Goal: Check status: Check status

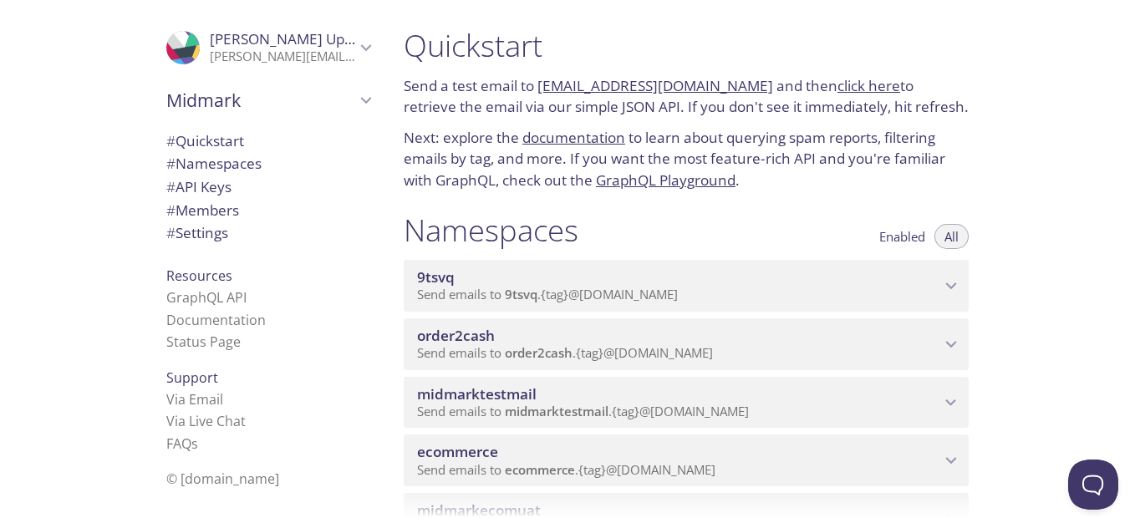
scroll to position [84, 0]
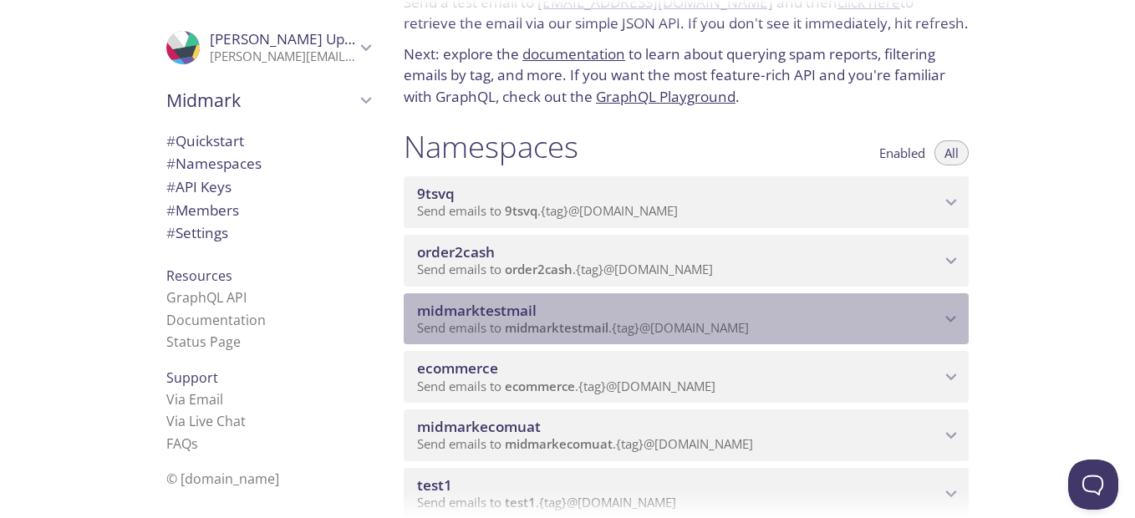
click at [706, 308] on span "midmarktestmail" at bounding box center [678, 311] width 523 height 18
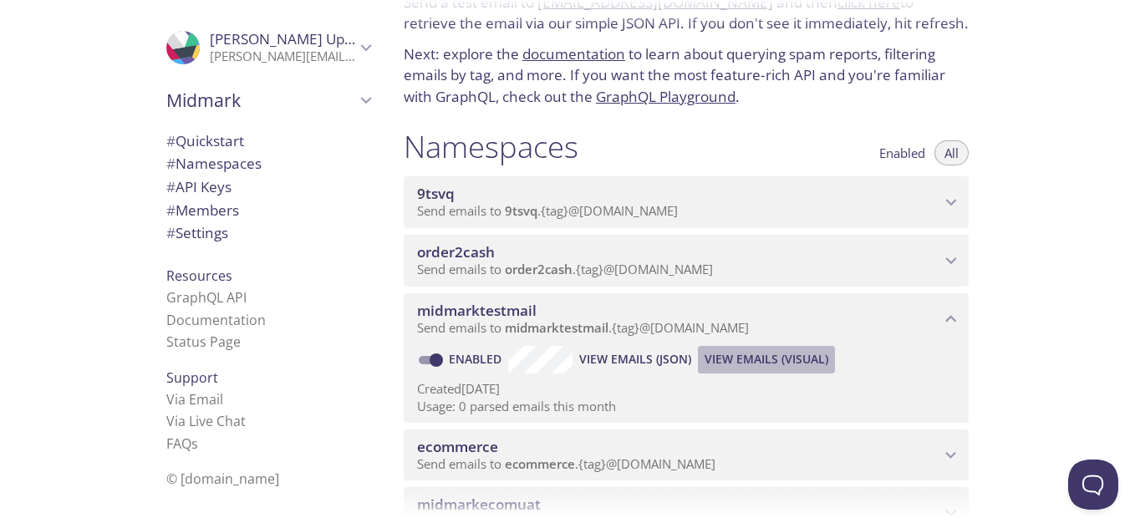
click at [725, 351] on span "View Emails (Visual)" at bounding box center [767, 359] width 124 height 20
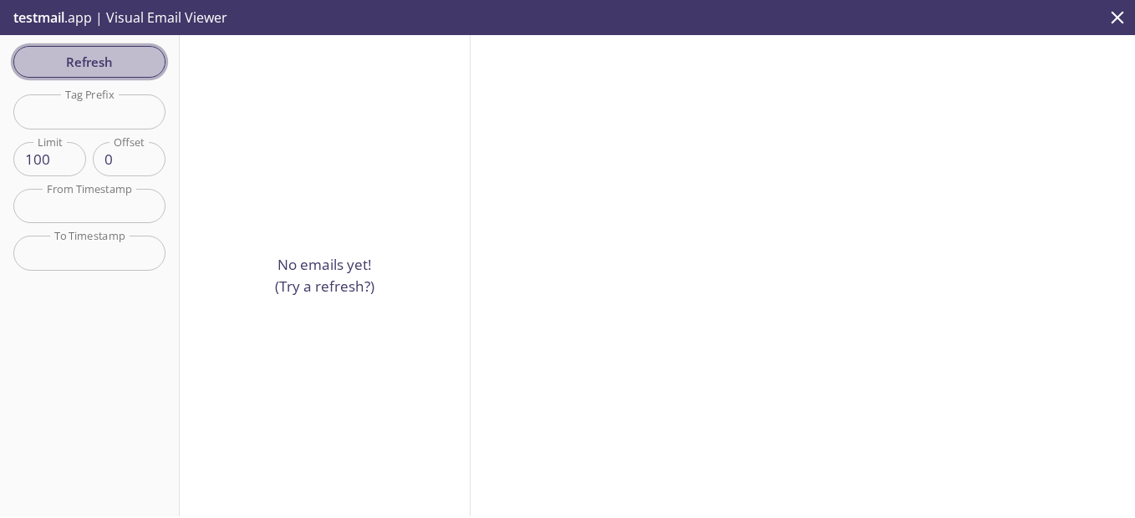
click at [104, 64] on span "Refresh" at bounding box center [89, 62] width 125 height 22
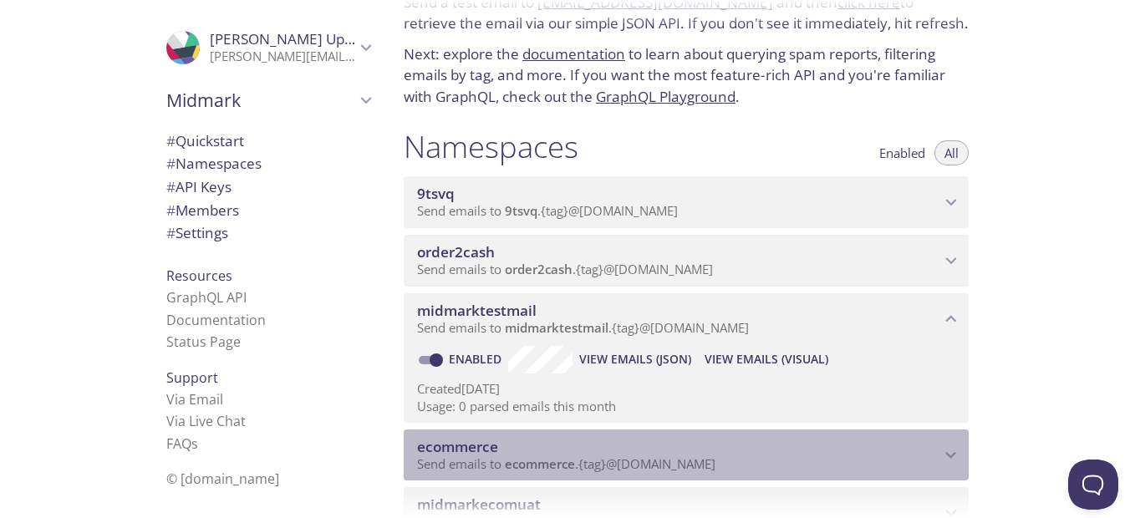
click at [529, 435] on div "ecommerce Send emails to ecommerce . {tag} @inbox.testmail.app" at bounding box center [686, 456] width 565 height 52
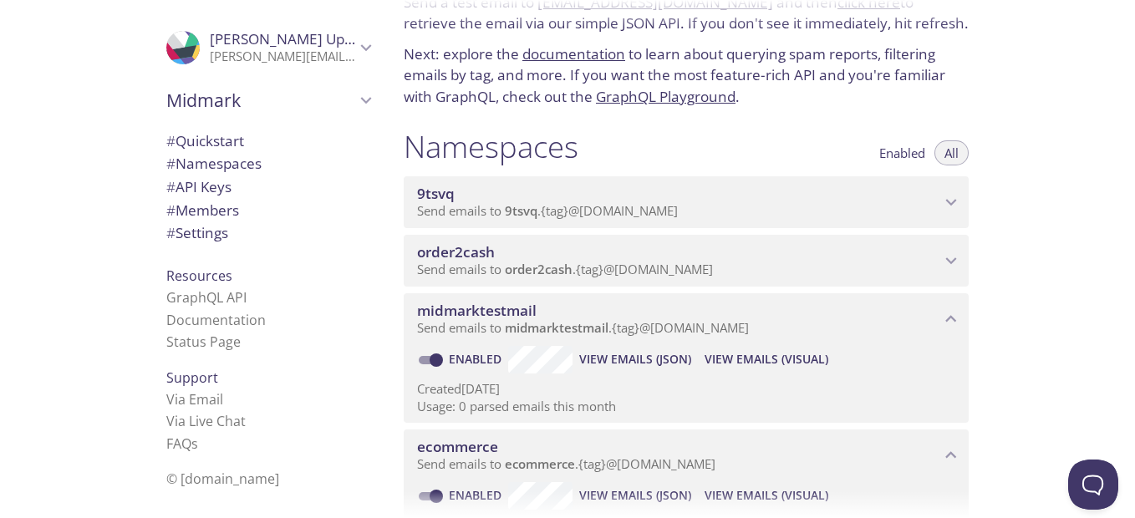
scroll to position [167, 0]
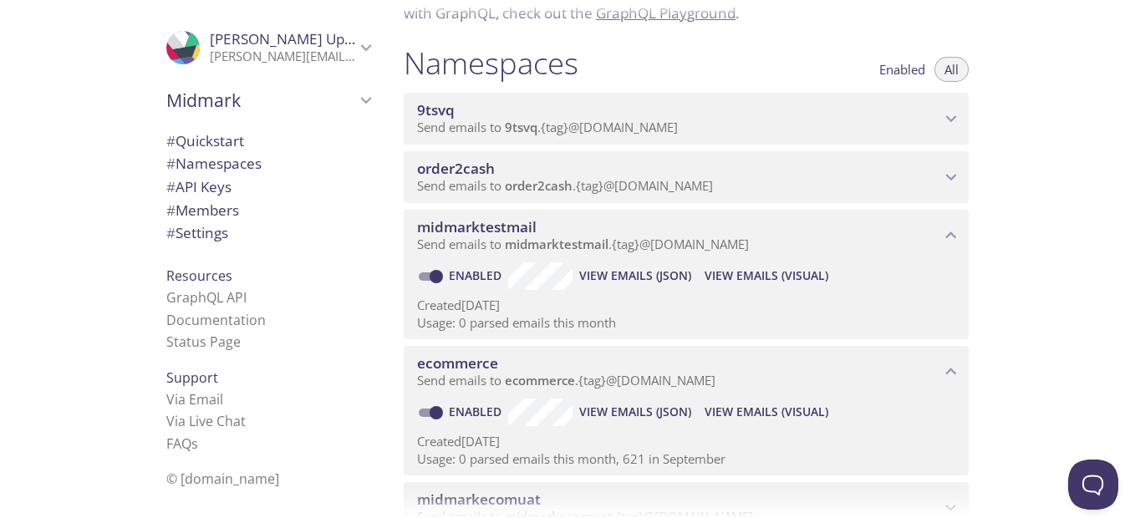
click at [735, 410] on span "View Emails (Visual)" at bounding box center [767, 412] width 124 height 20
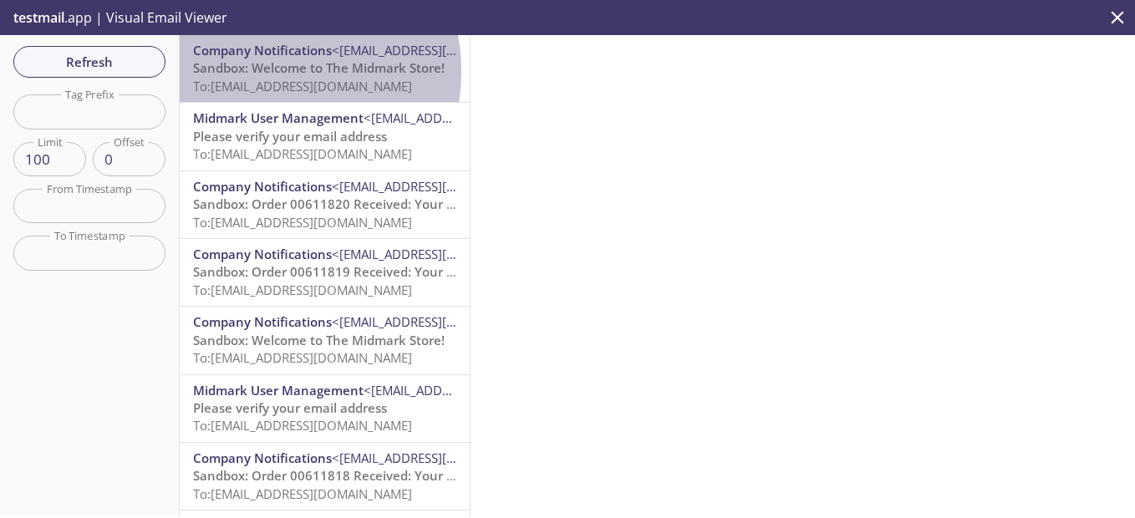
click at [257, 72] on span "Sandbox: Welcome to The Midmark Store!" at bounding box center [319, 67] width 252 height 17
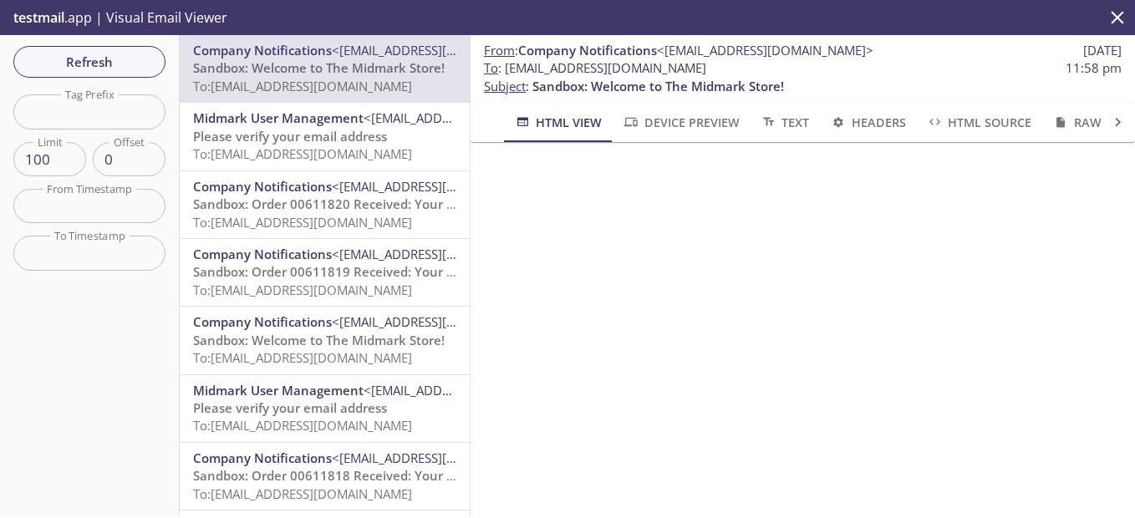
scroll to position [368, 0]
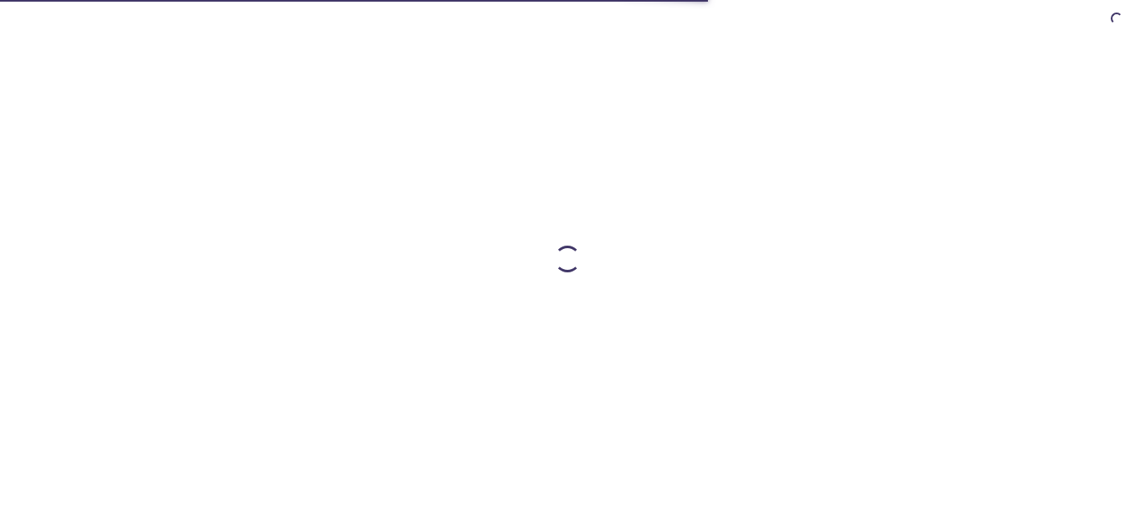
click at [64, 65] on div at bounding box center [567, 259] width 1135 height 518
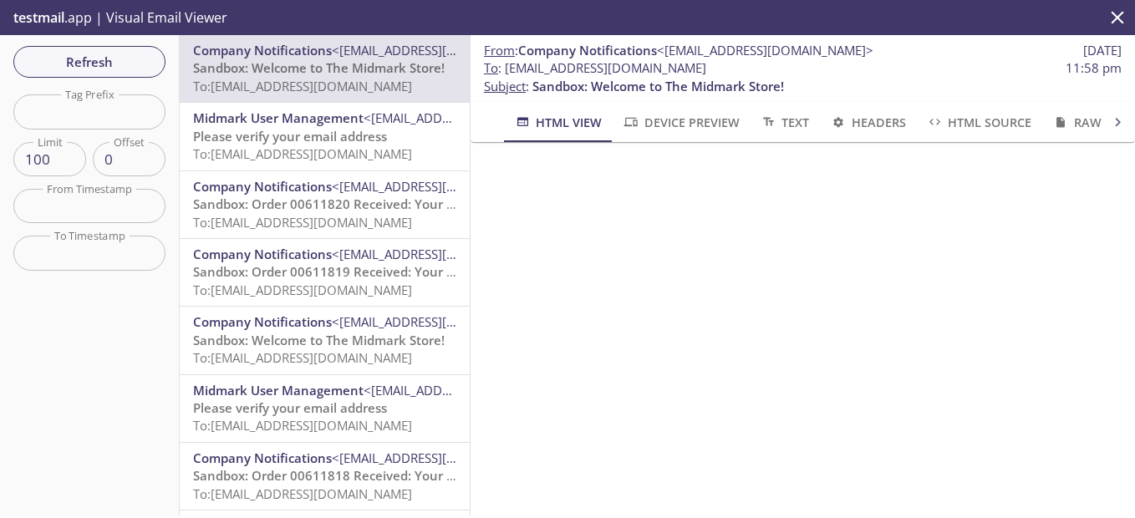
scroll to position [368, 0]
click at [339, 134] on span "Please verify your email address" at bounding box center [290, 136] width 194 height 17
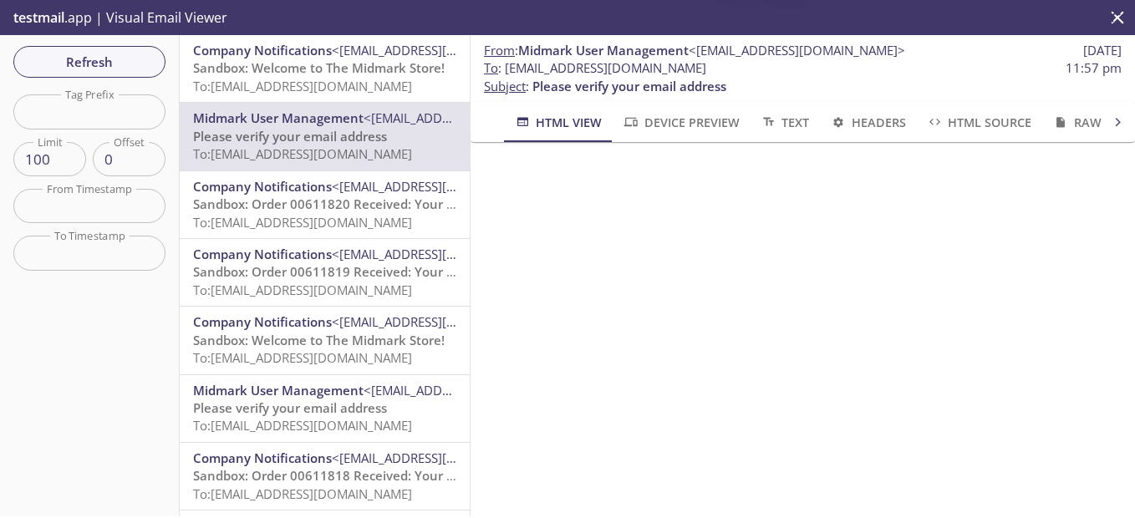
scroll to position [151, 0]
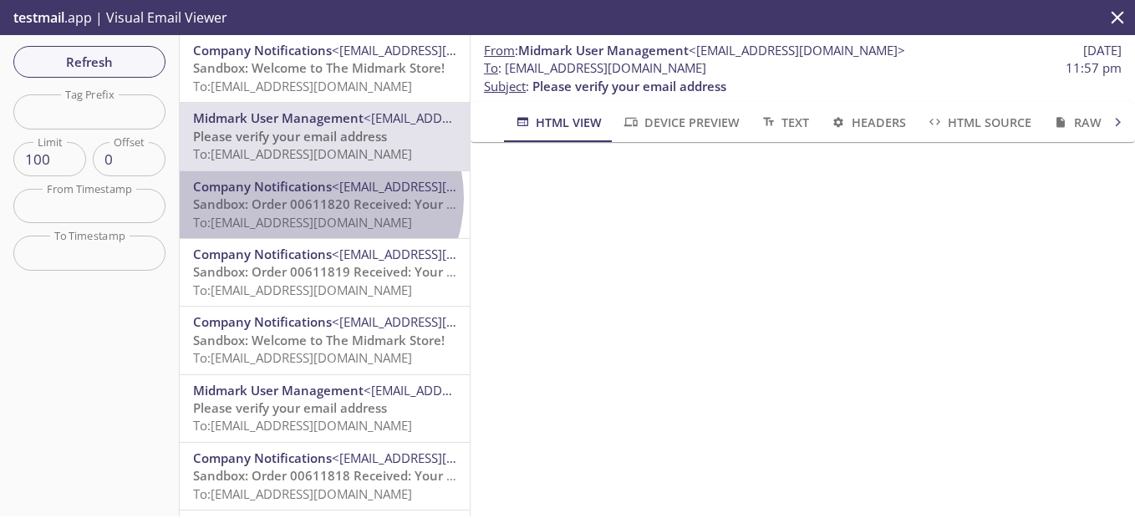
click at [318, 198] on span "Sandbox: Order 00611820 Received: Your order is being processed!" at bounding box center [394, 204] width 402 height 17
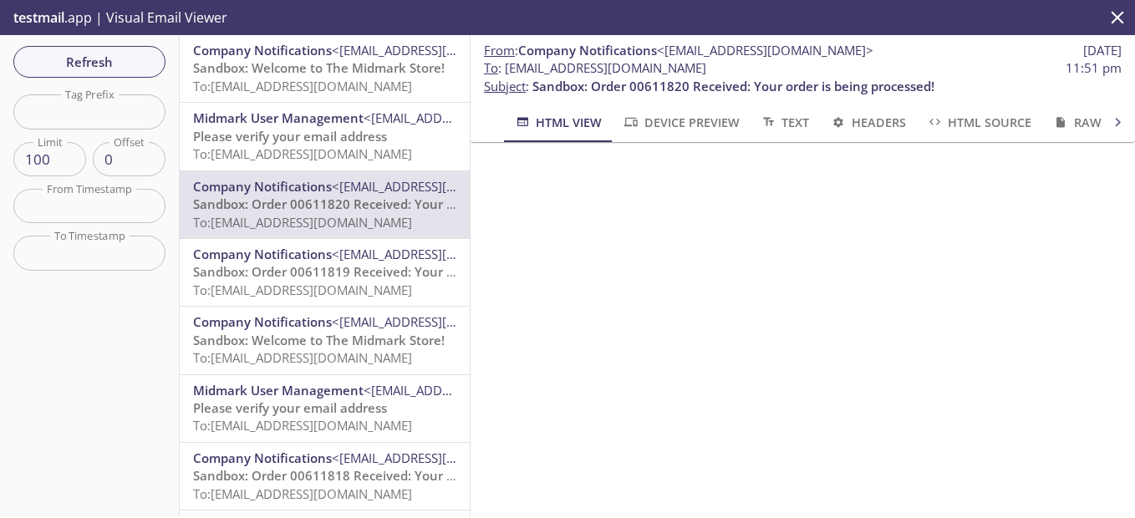
scroll to position [338, 0]
click at [319, 221] on span "To: ecommerce.guitar@inbox.testmail.app" at bounding box center [302, 222] width 219 height 17
click at [347, 205] on span "Sandbox: Order 00611820 Received: Your order is being processed!" at bounding box center [394, 204] width 402 height 17
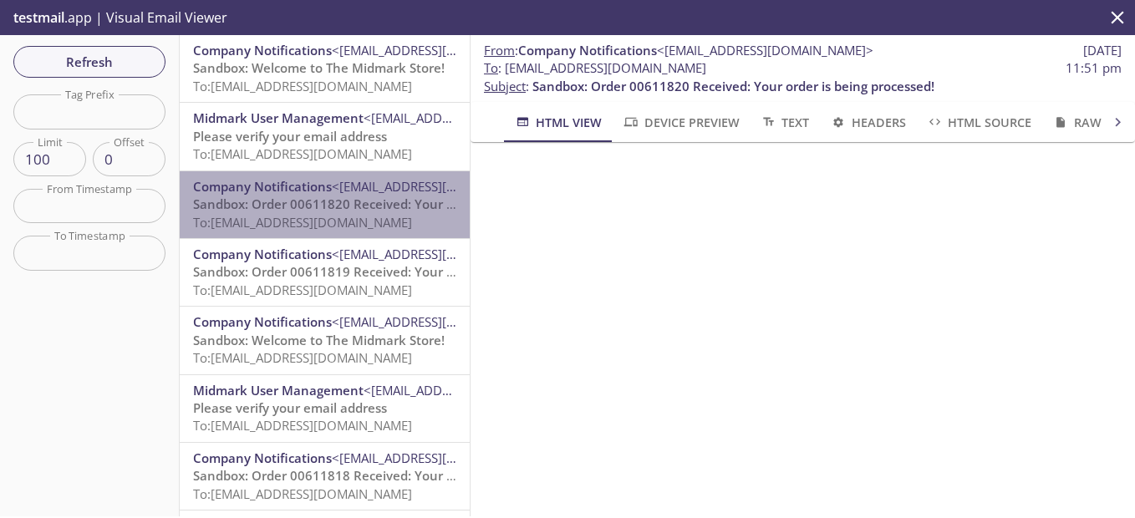
click at [347, 205] on span "Sandbox: Order 00611820 Received: Your order is being processed!" at bounding box center [394, 204] width 402 height 17
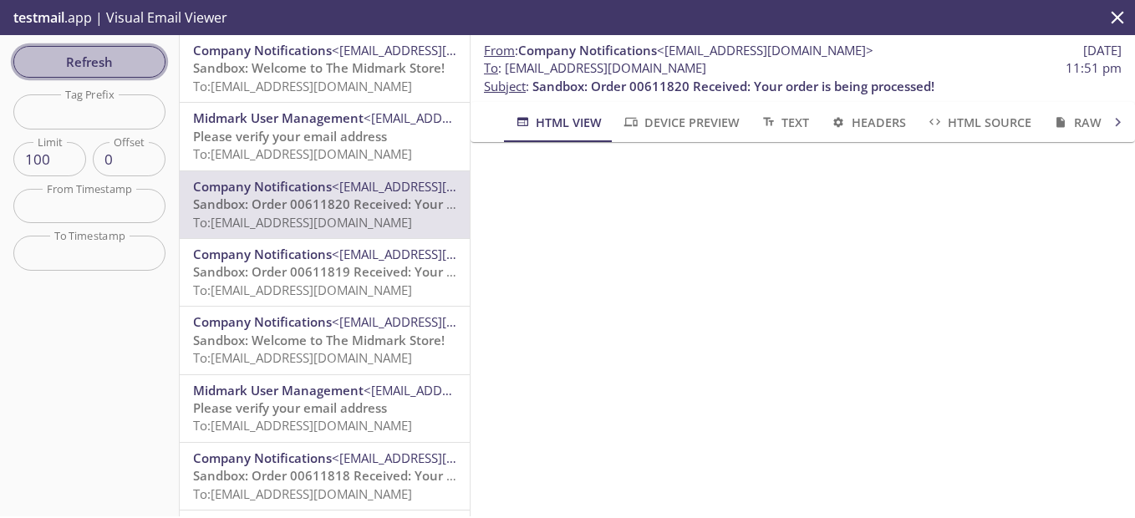
click at [91, 57] on span "Refresh" at bounding box center [89, 62] width 125 height 22
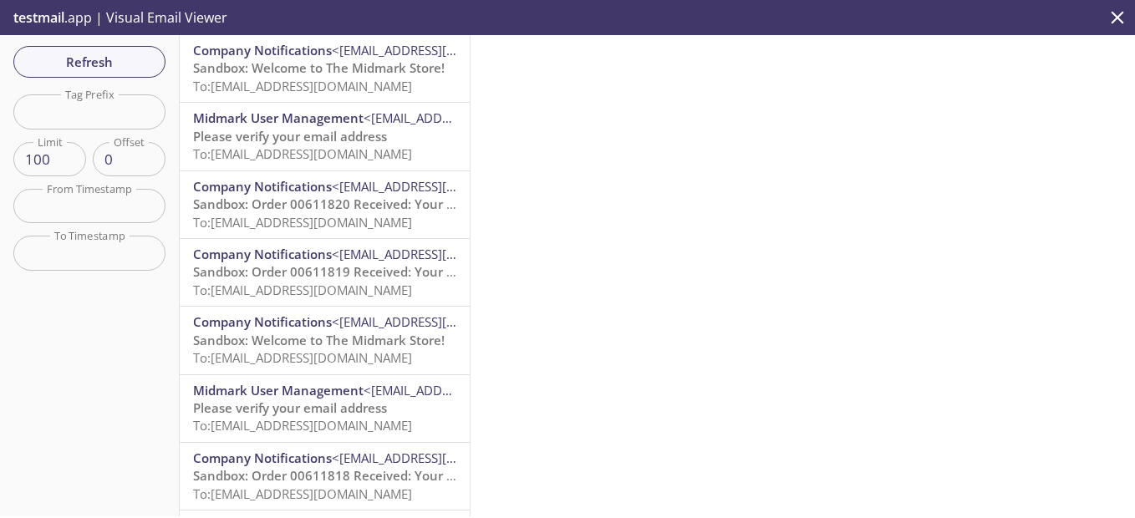
click at [316, 81] on span "To: ecommerce.bear@inbox.testmail.app" at bounding box center [302, 86] width 219 height 17
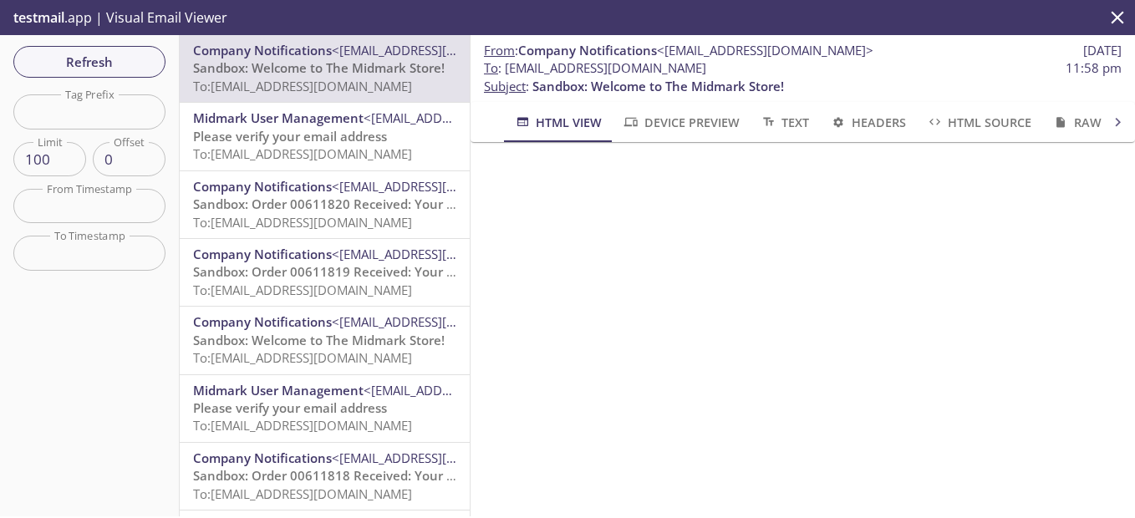
click at [316, 81] on span "To: ecommerce.bear@inbox.testmail.app" at bounding box center [302, 86] width 219 height 17
click at [308, 209] on span "Sandbox: Order 00611820 Received: Your order is being processed!" at bounding box center [394, 204] width 402 height 17
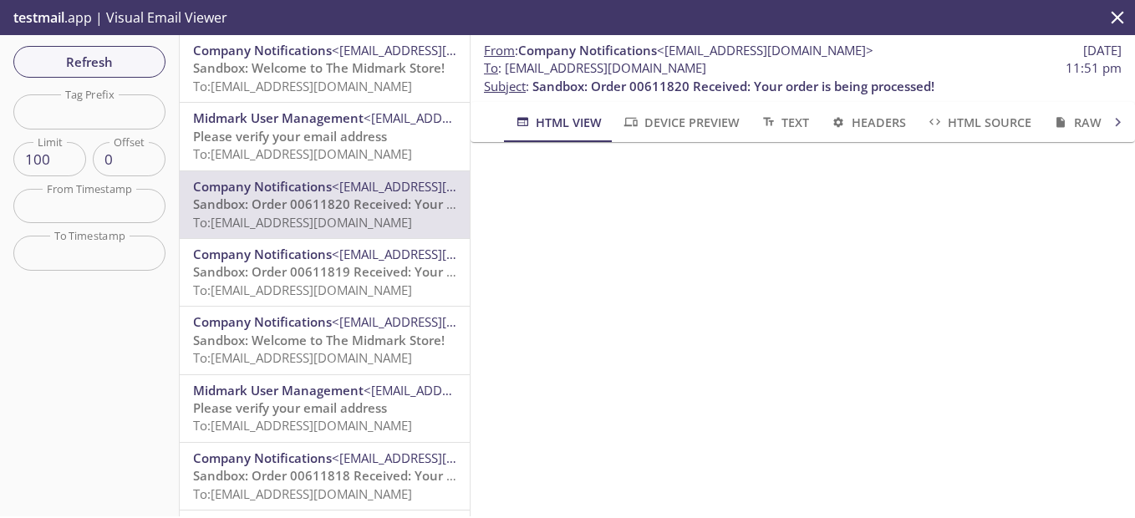
scroll to position [588, 0]
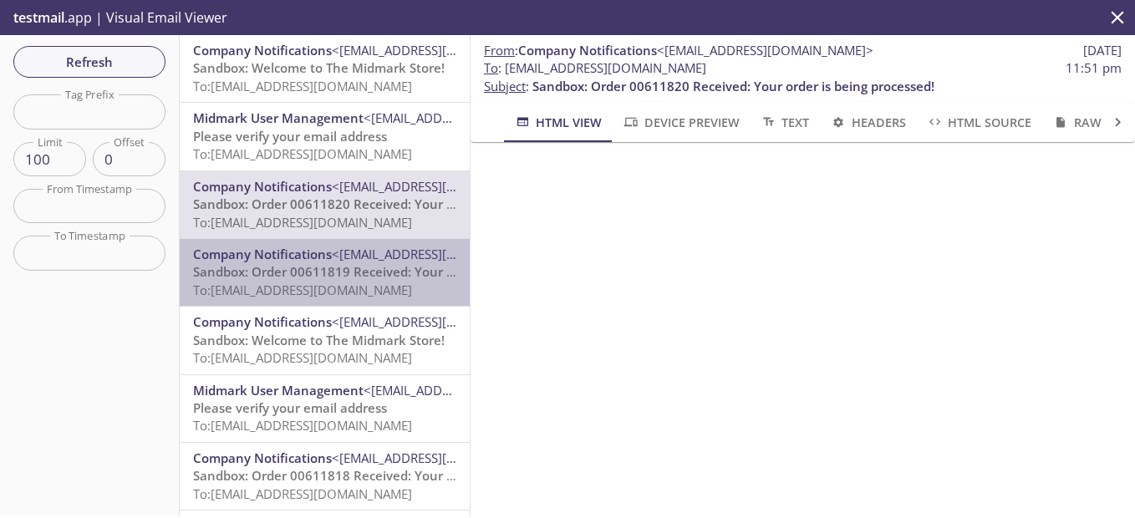
click at [354, 263] on span "Sandbox: Order 00611819 Received: Your order is being processed!" at bounding box center [394, 271] width 402 height 17
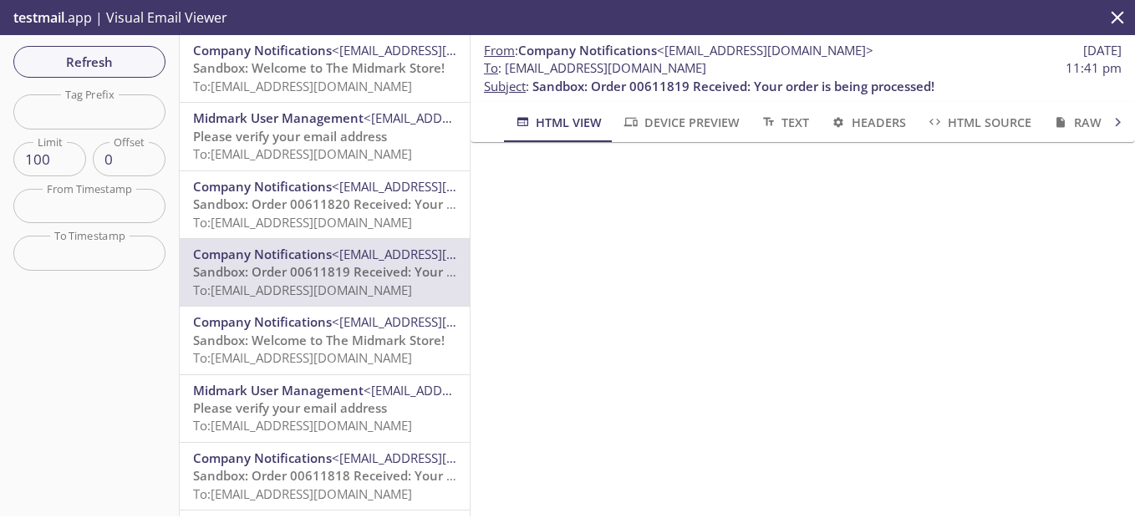
click at [369, 341] on span "Sandbox: Welcome to The Midmark Store!" at bounding box center [319, 340] width 252 height 17
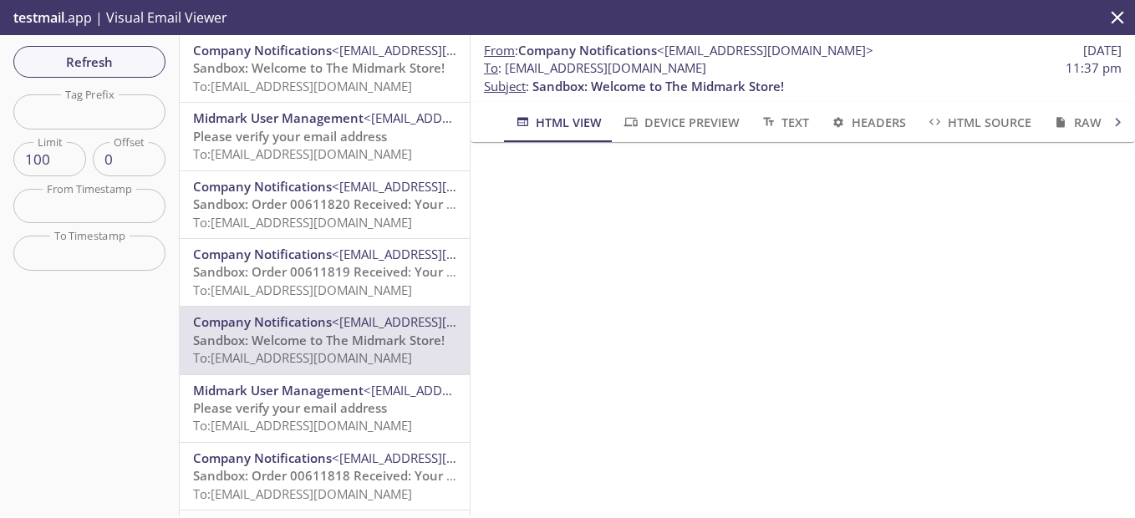
scroll to position [284, 0]
click at [114, 55] on span "Refresh" at bounding box center [89, 62] width 125 height 22
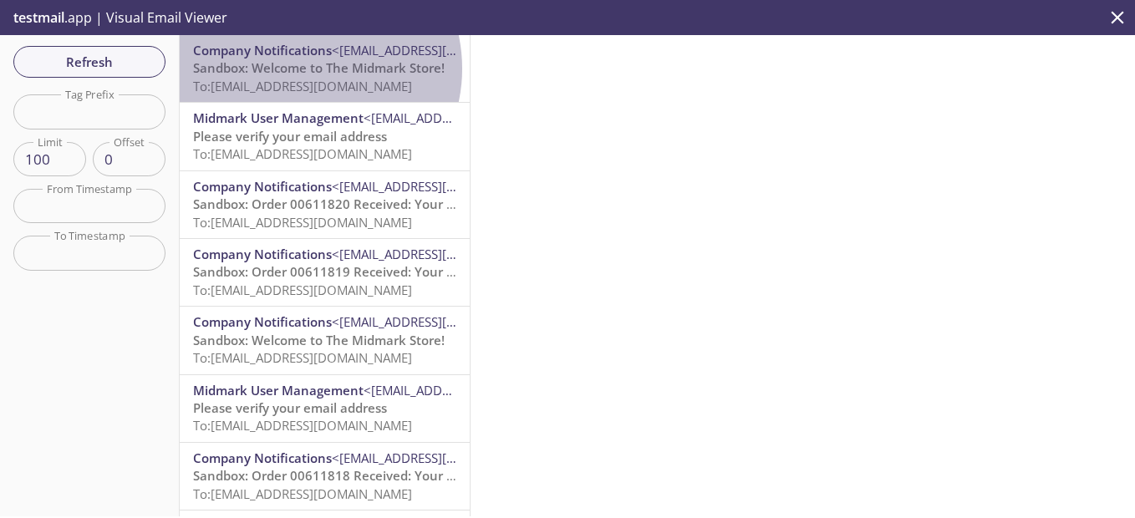
click at [305, 69] on span "Sandbox: Welcome to The Midmark Store!" at bounding box center [319, 67] width 252 height 17
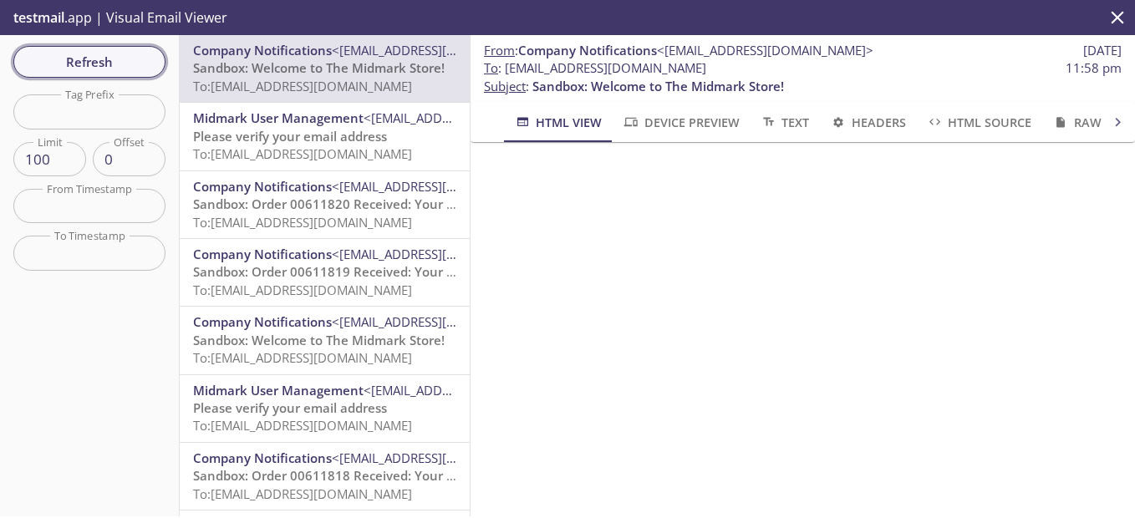
click at [81, 48] on button "Refresh" at bounding box center [89, 62] width 152 height 32
